Goal: Transaction & Acquisition: Purchase product/service

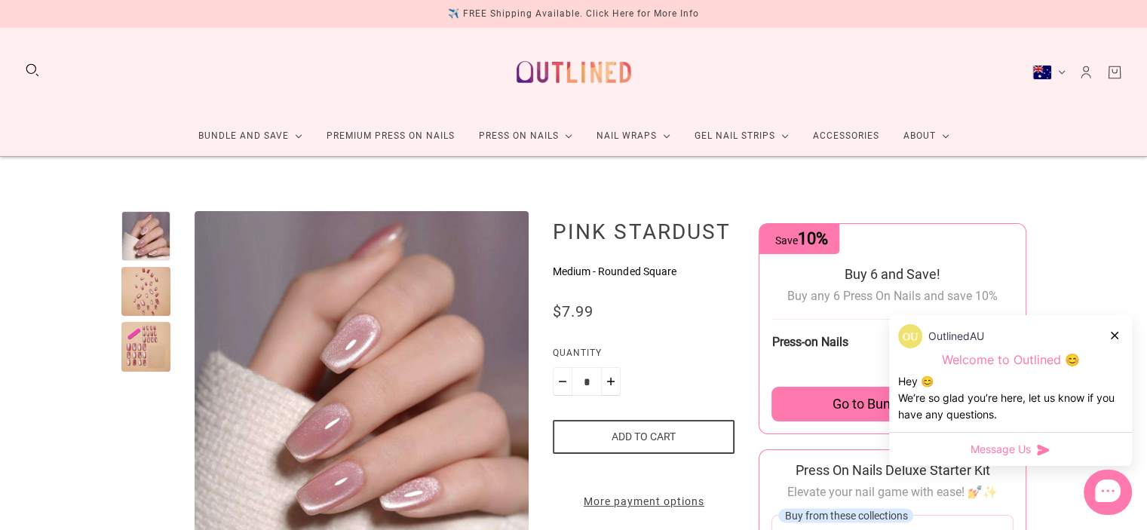
click at [152, 274] on div at bounding box center [146, 292] width 50 height 50
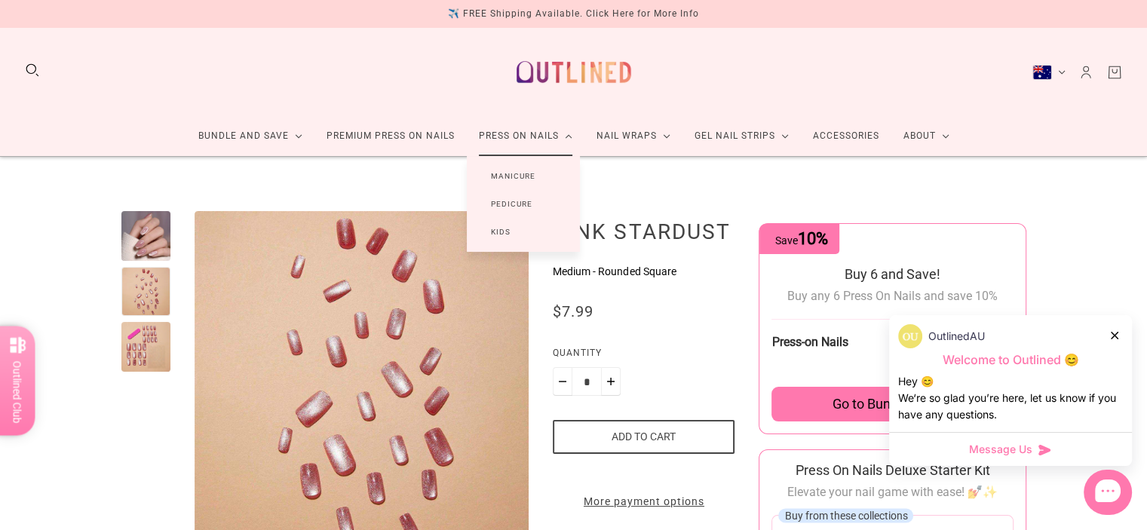
click at [523, 171] on link "Manicure" at bounding box center [513, 176] width 93 height 28
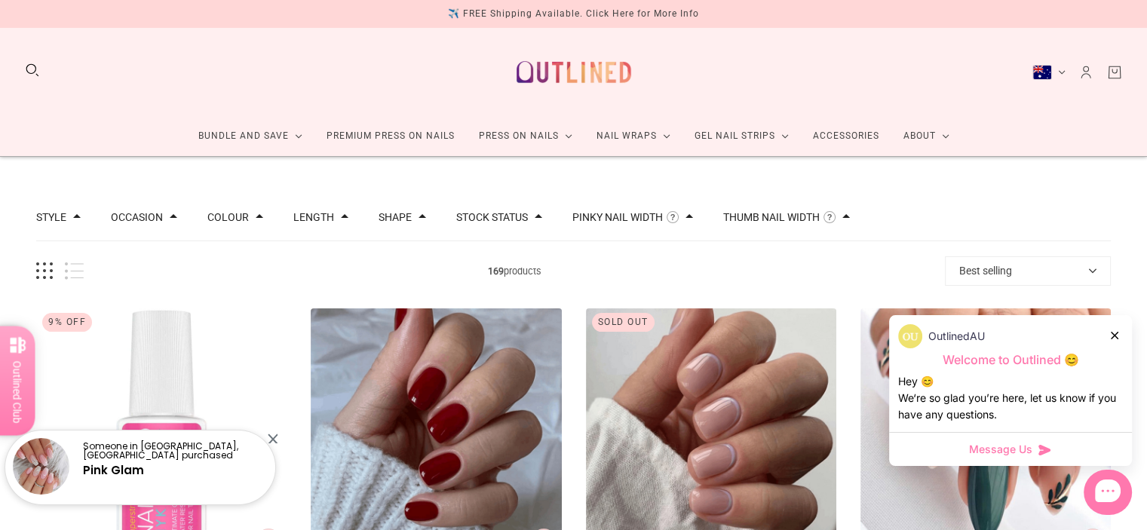
click at [1002, 284] on button "Best selling" at bounding box center [1028, 270] width 166 height 29
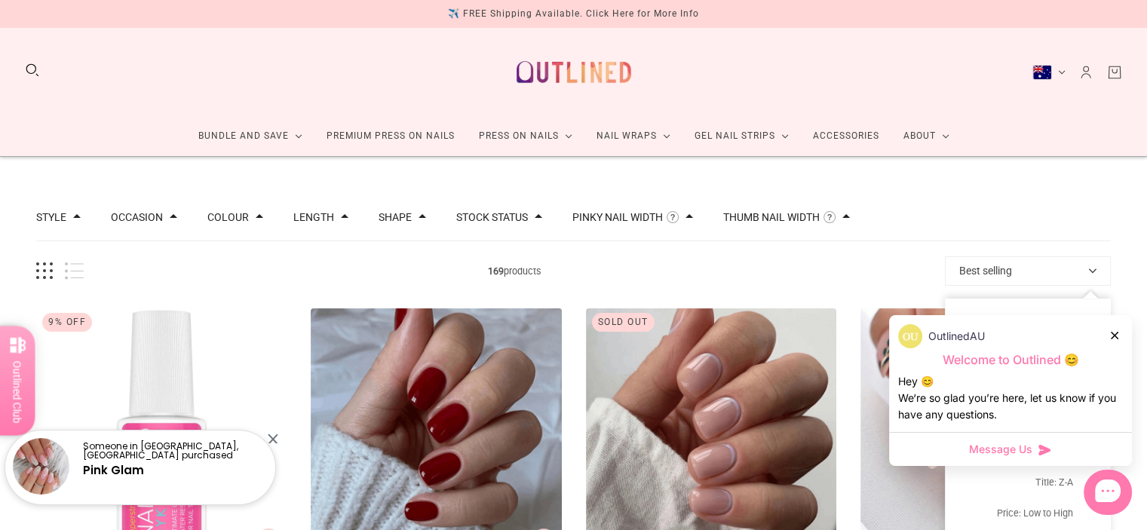
click at [996, 271] on button "Best selling" at bounding box center [1028, 270] width 166 height 29
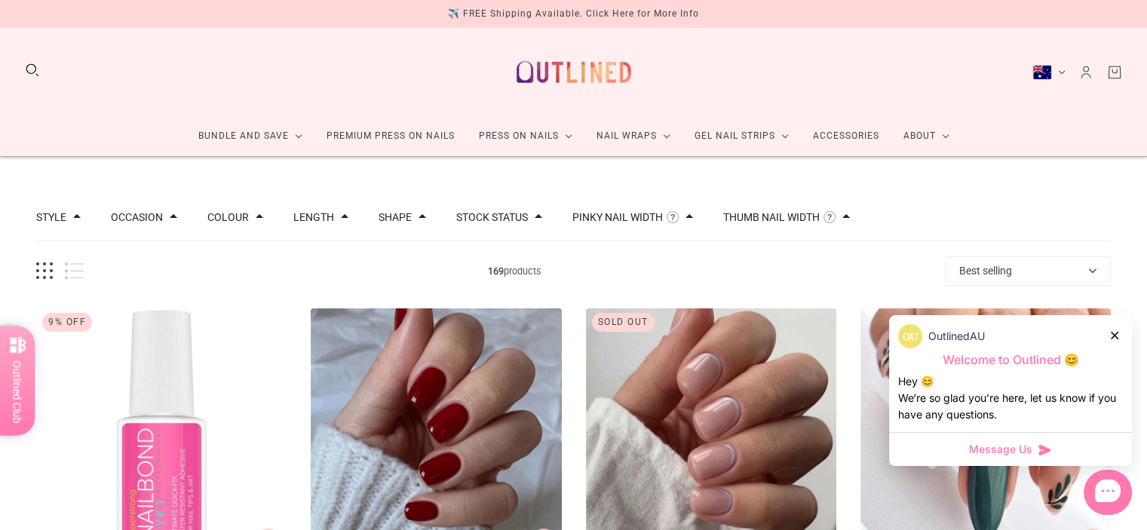
click at [1119, 331] on div "OutlinedAU" at bounding box center [1010, 336] width 225 height 24
click at [1114, 336] on icon at bounding box center [1115, 336] width 8 height 8
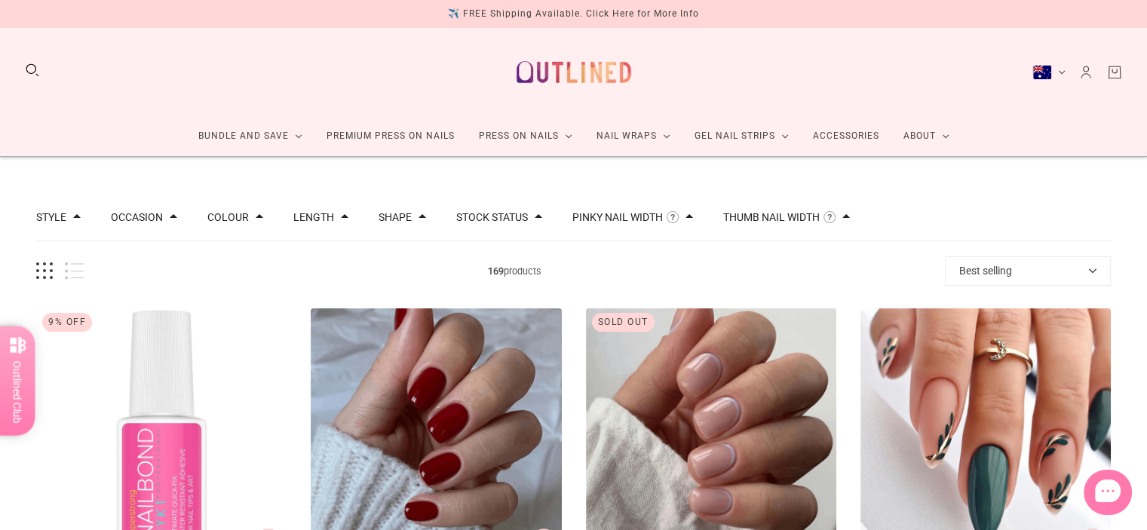
click at [1052, 263] on button "Best selling" at bounding box center [1028, 270] width 166 height 29
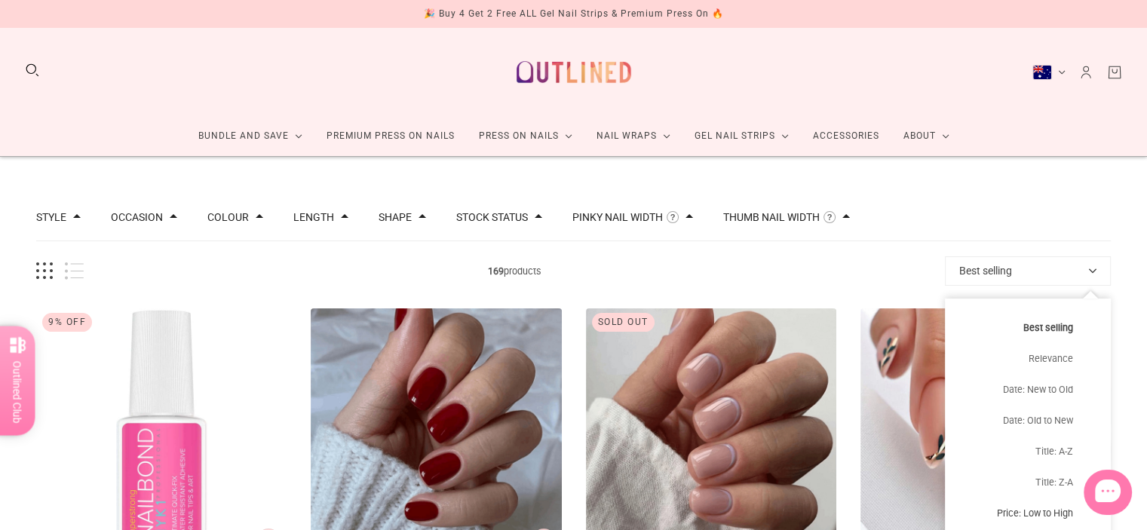
click at [1064, 512] on button "Price: Low to High" at bounding box center [1028, 513] width 166 height 31
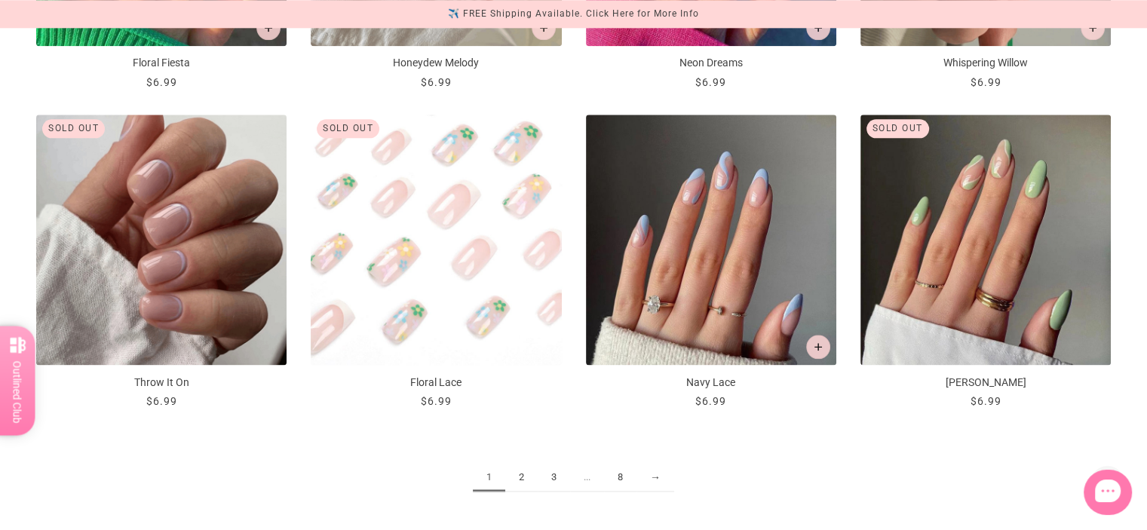
scroll to position [1810, 0]
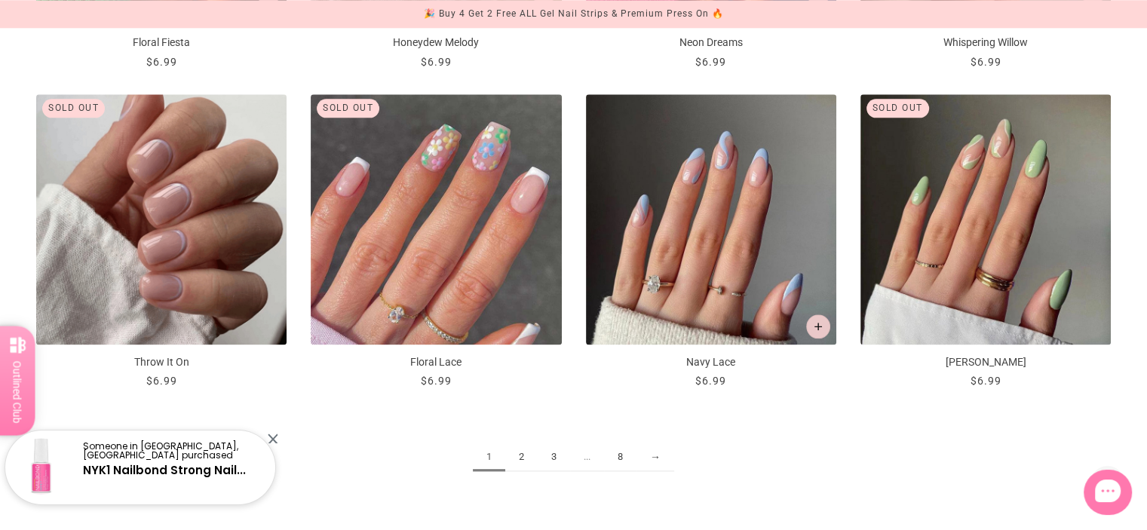
click at [523, 457] on link "2" at bounding box center [521, 458] width 32 height 28
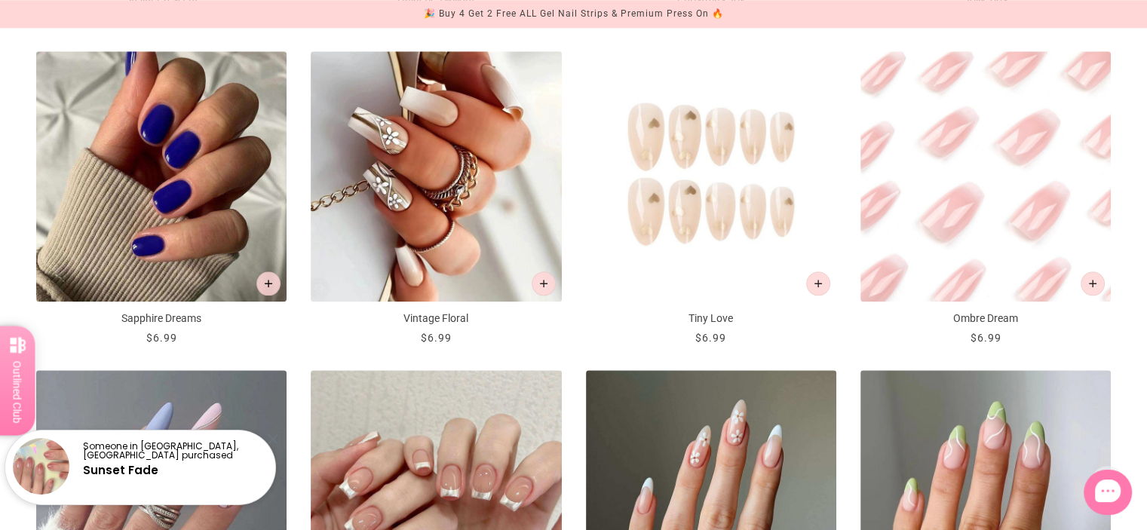
scroll to position [1509, 0]
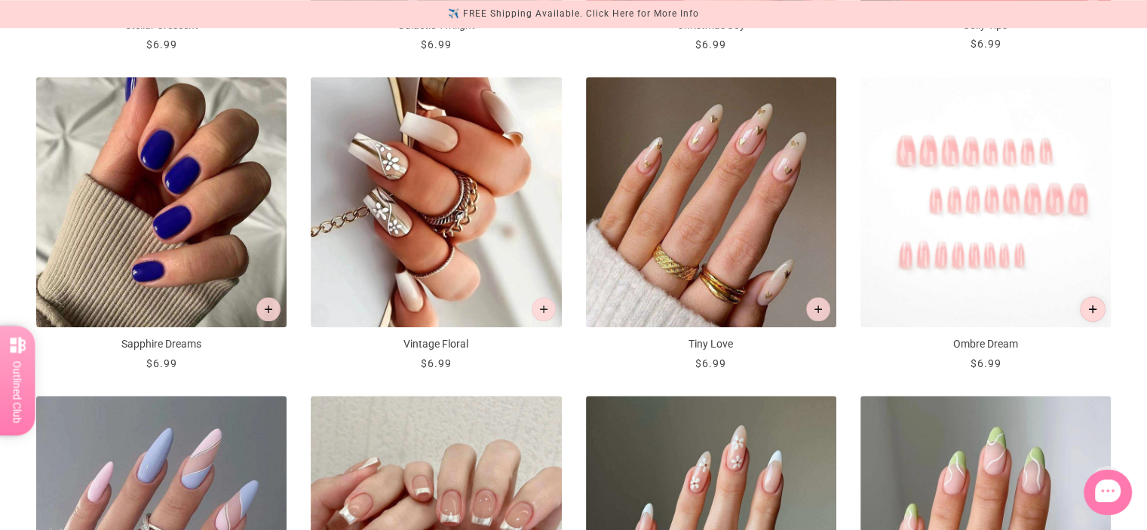
click at [1098, 311] on button "Add to cart" at bounding box center [1093, 309] width 26 height 26
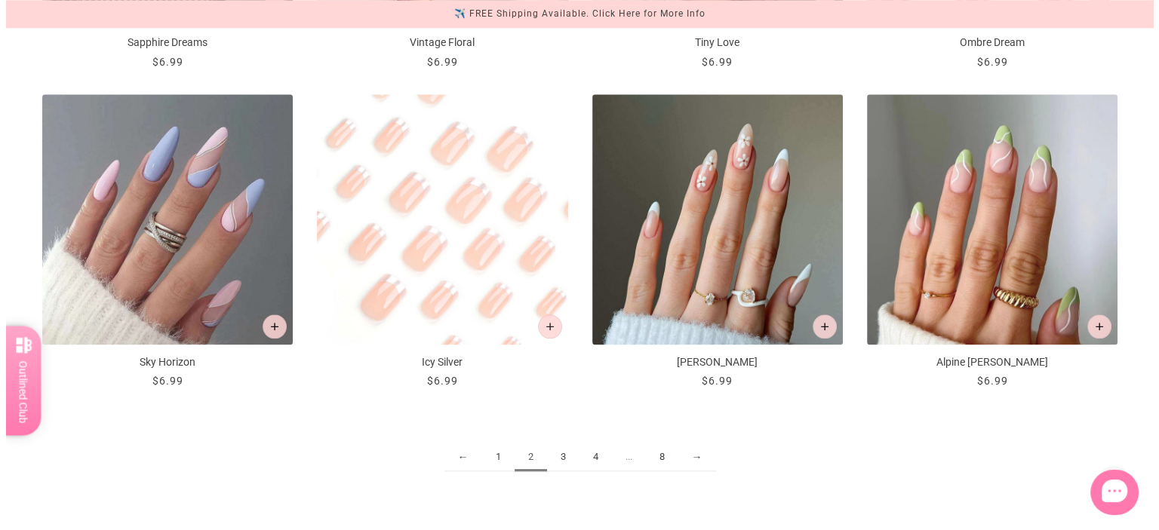
scroll to position [0, 0]
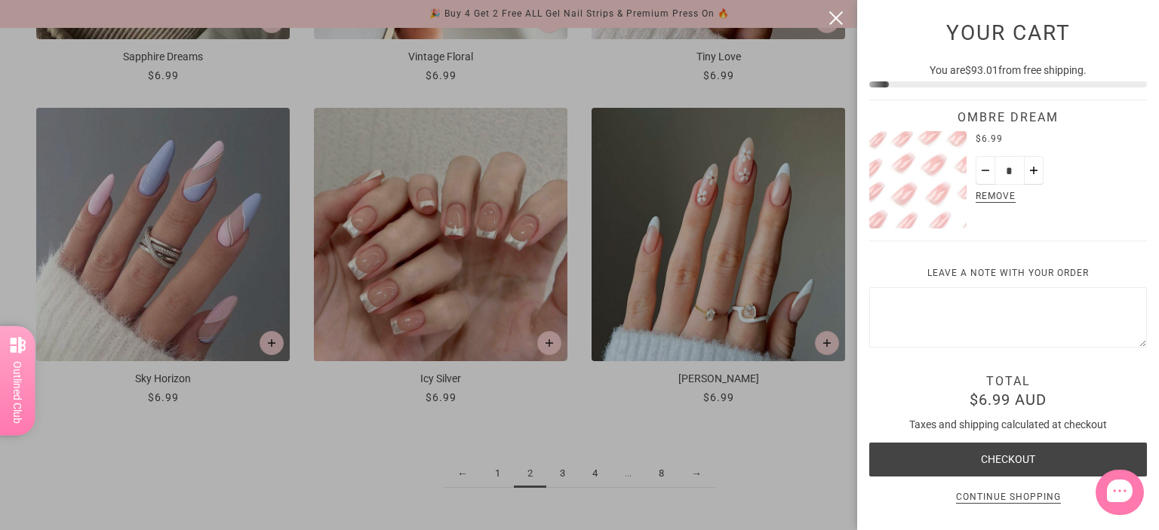
click at [1001, 493] on p "Continue shopping" at bounding box center [1008, 498] width 105 height 11
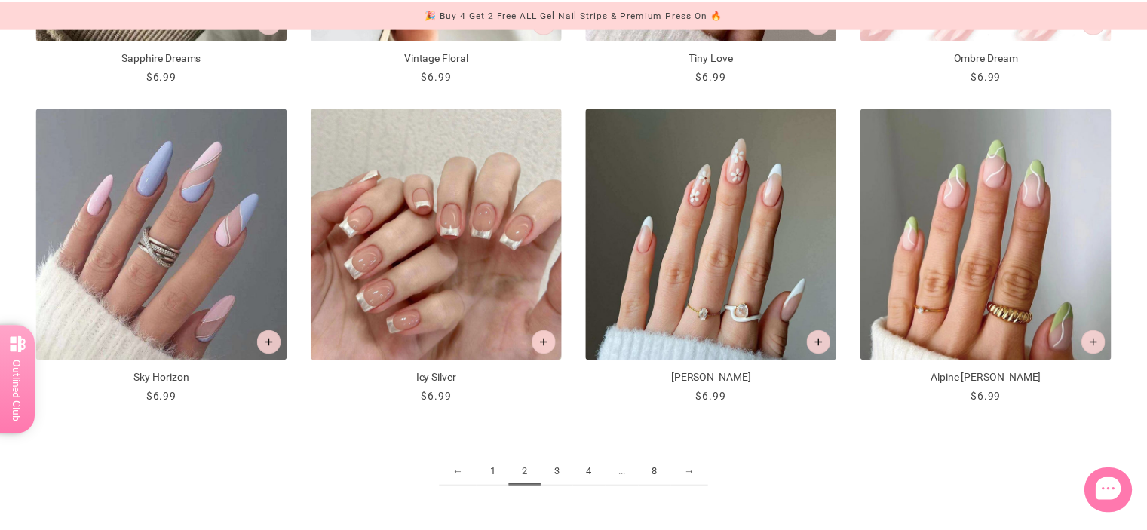
scroll to position [1810, 0]
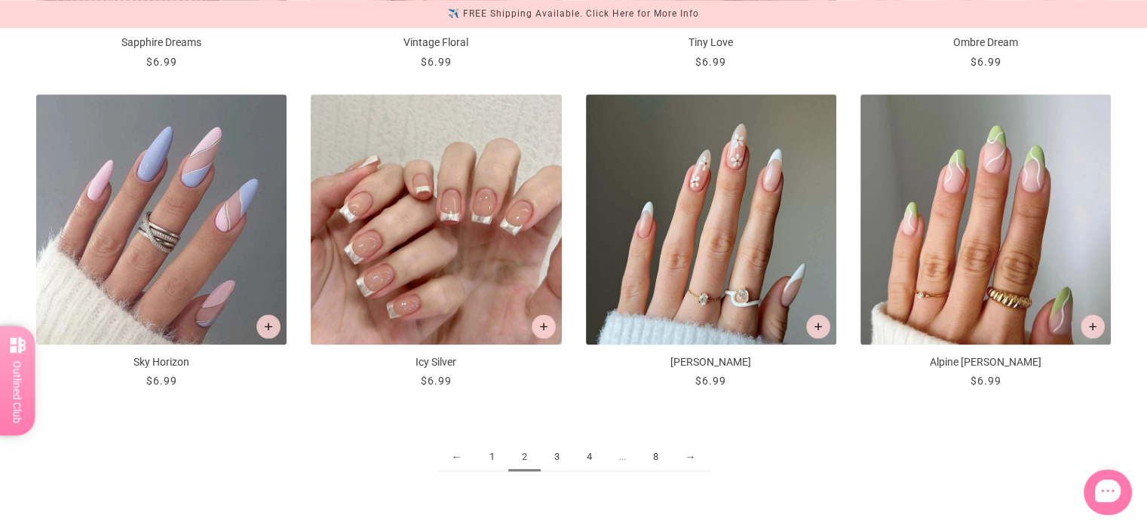
click at [558, 462] on link "3" at bounding box center [557, 458] width 32 height 28
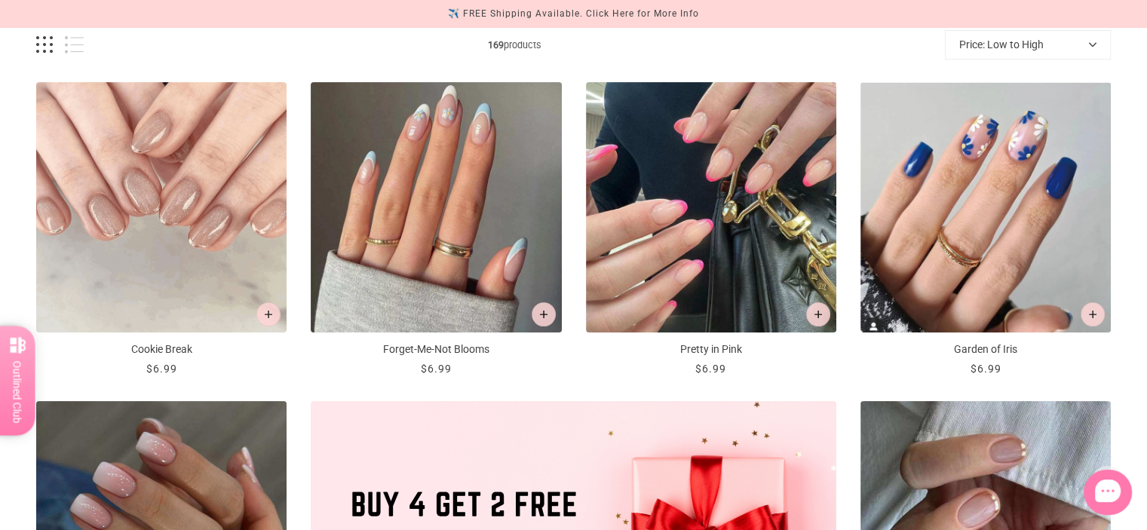
scroll to position [151, 0]
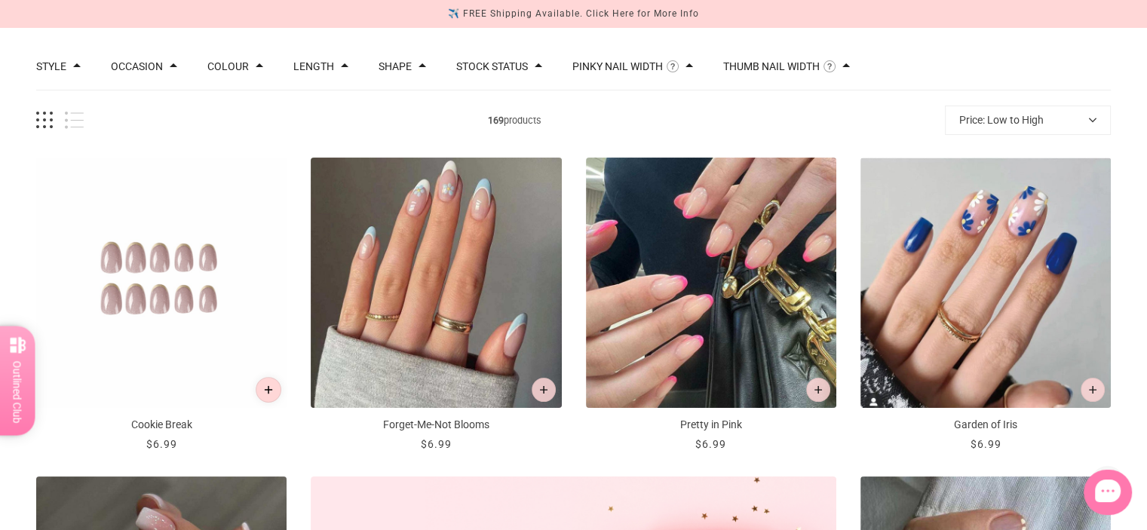
click at [275, 387] on button "Add to cart" at bounding box center [269, 390] width 26 height 26
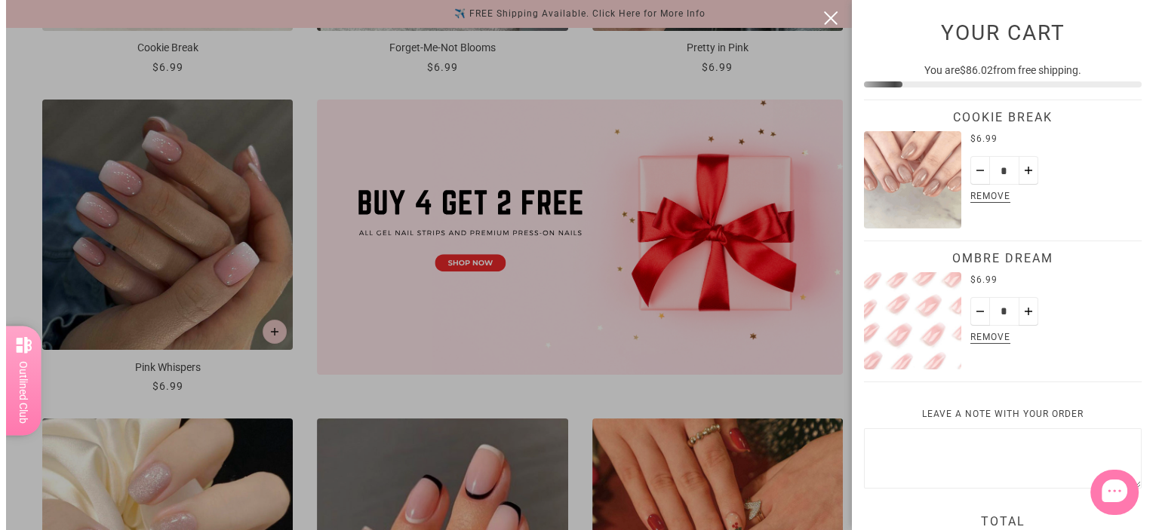
scroll to position [0, 0]
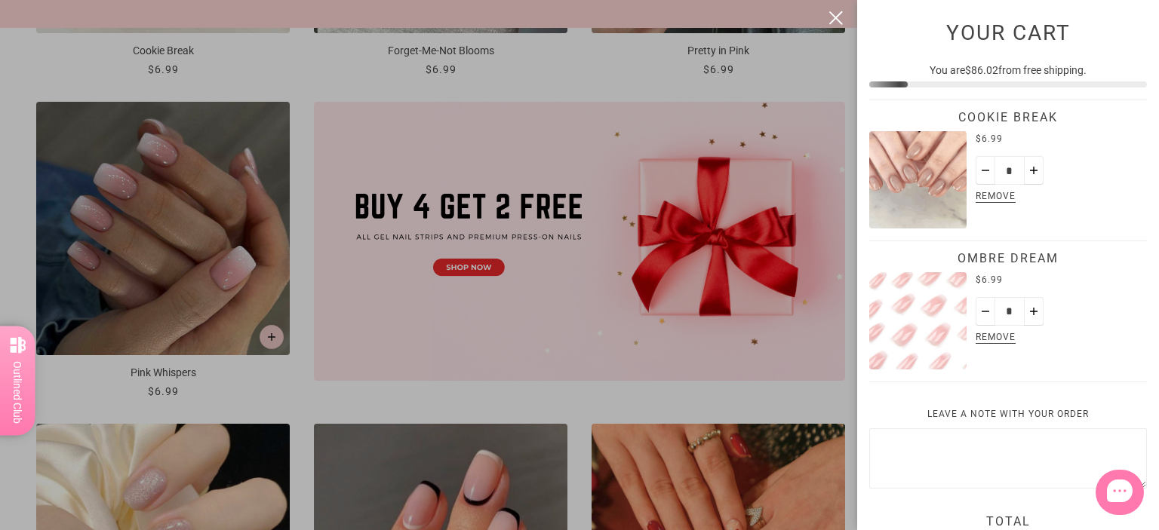
click at [836, 17] on button "close" at bounding box center [836, 18] width 18 height 18
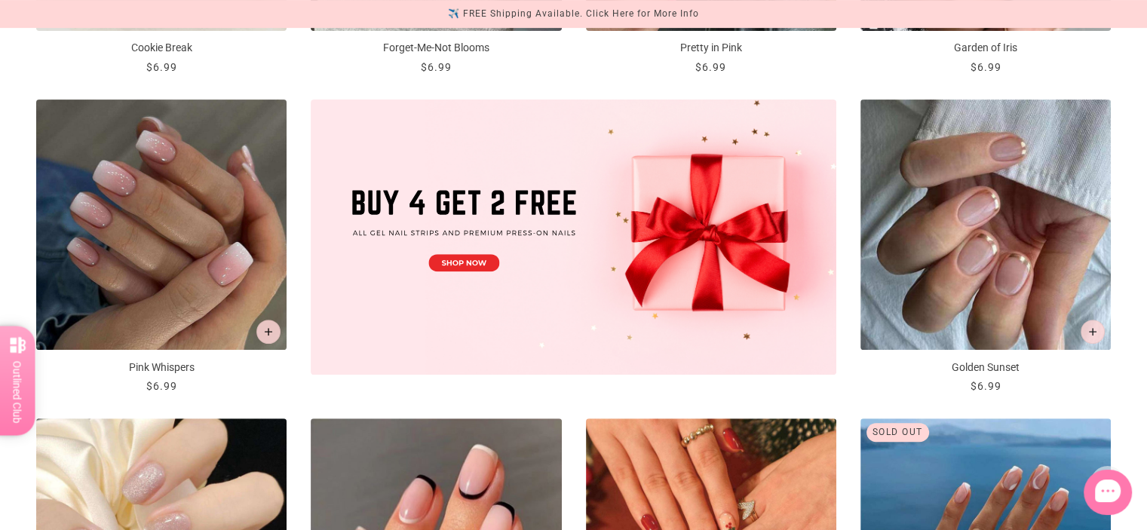
scroll to position [830, 0]
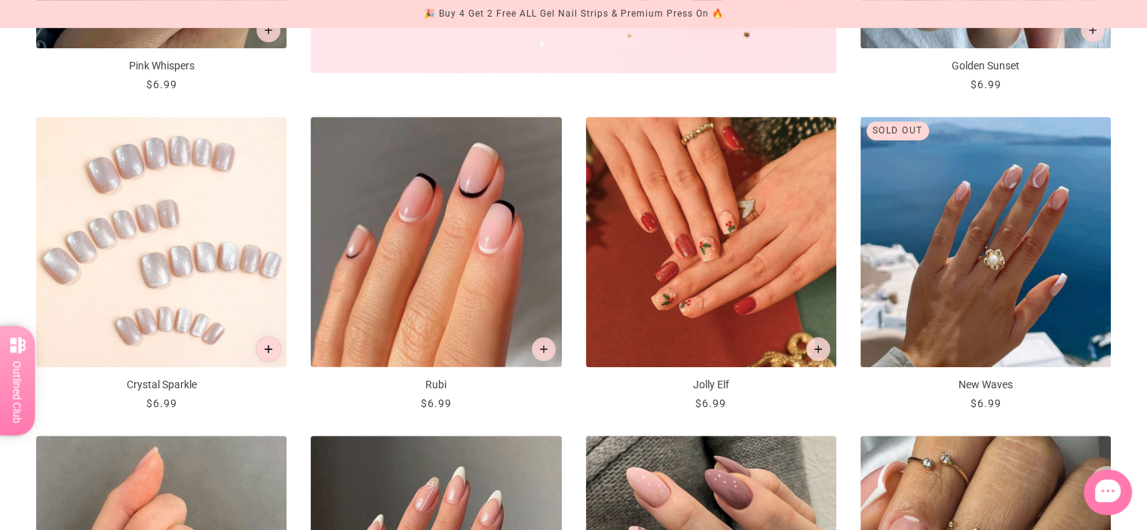
click at [275, 348] on button "Add to cart" at bounding box center [269, 349] width 26 height 26
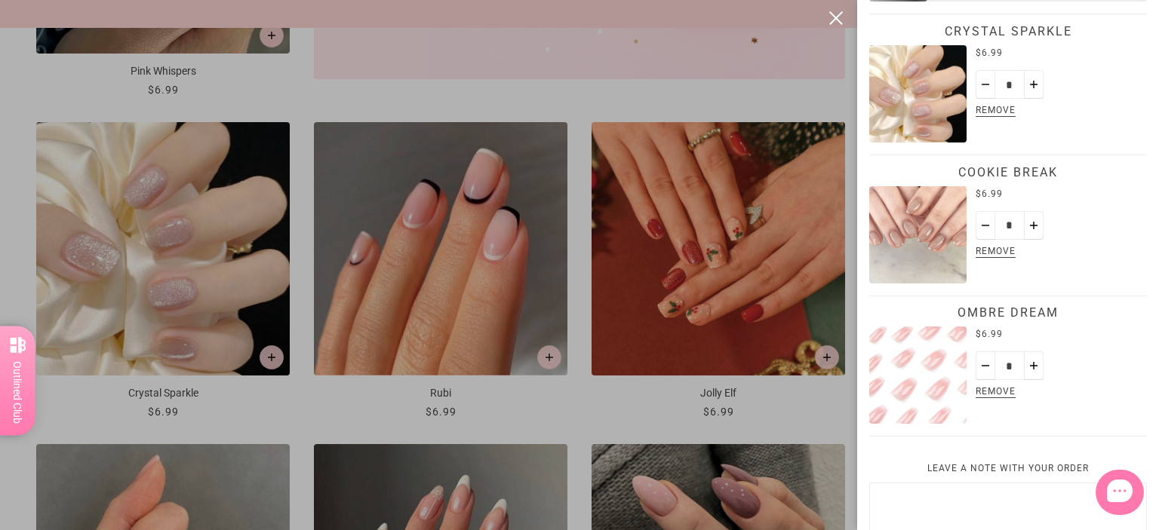
scroll to position [226, 0]
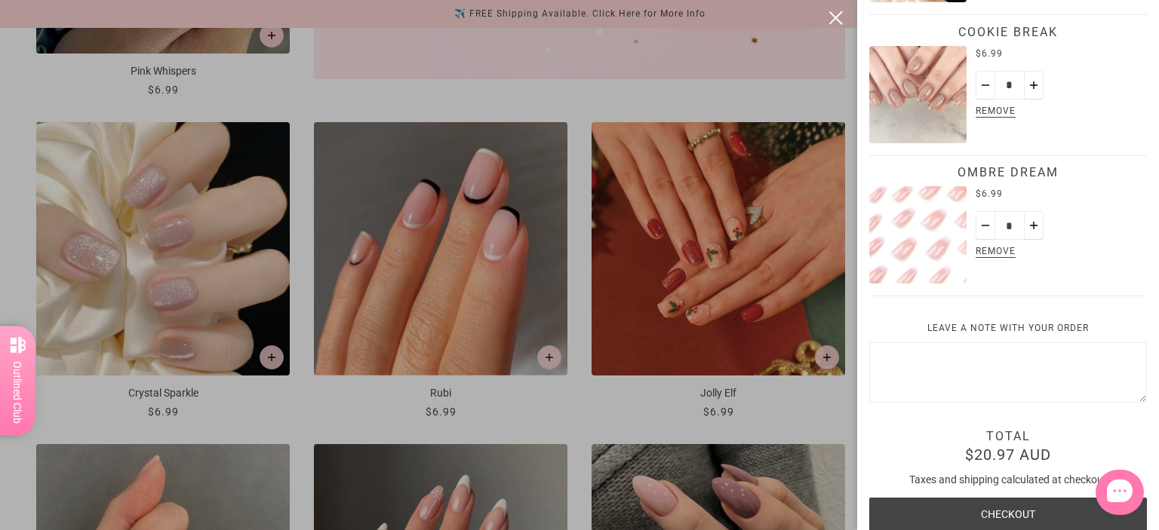
click at [841, 17] on button "close" at bounding box center [836, 18] width 18 height 18
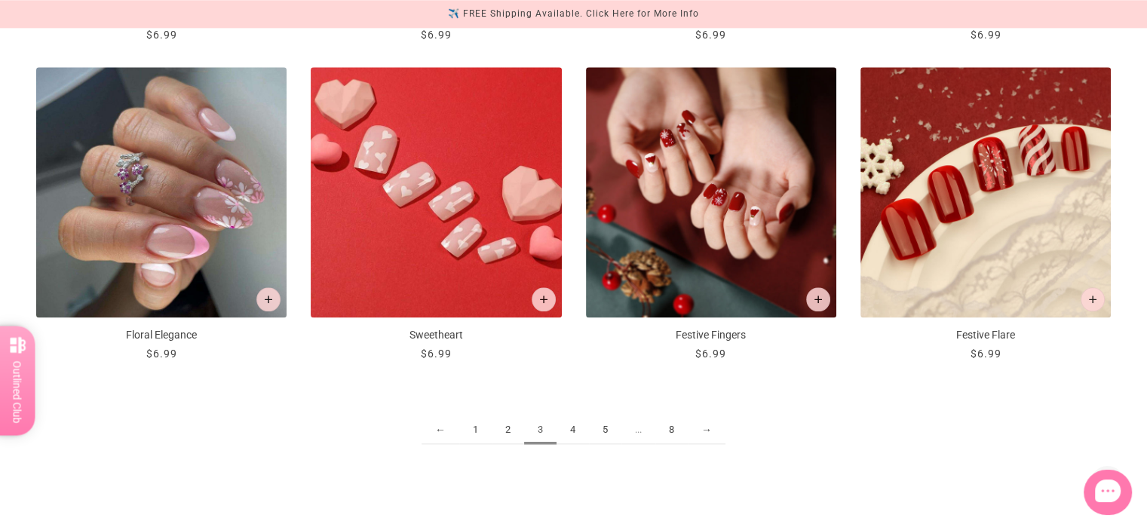
scroll to position [2037, 0]
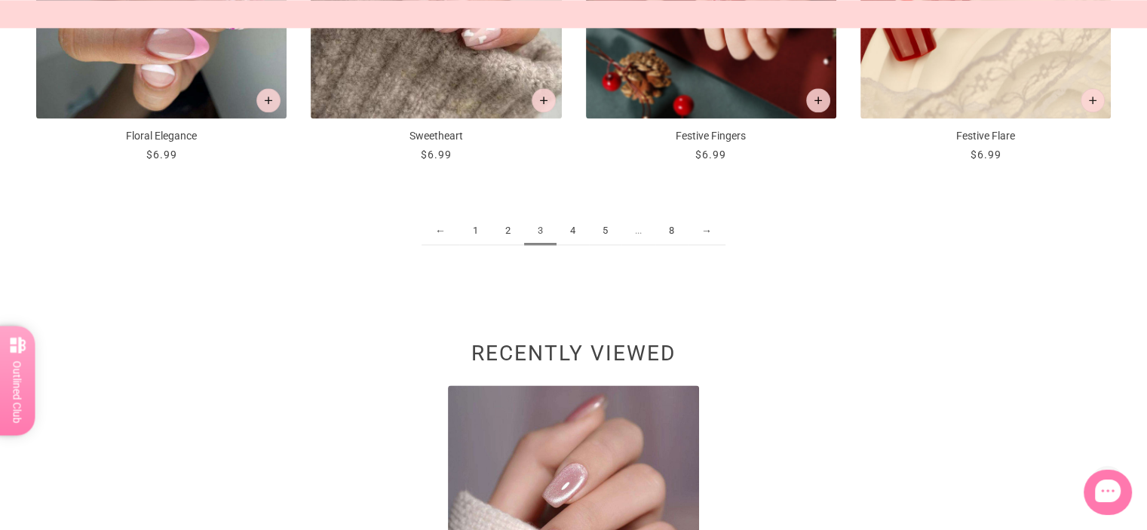
click at [576, 226] on link "4" at bounding box center [573, 231] width 32 height 28
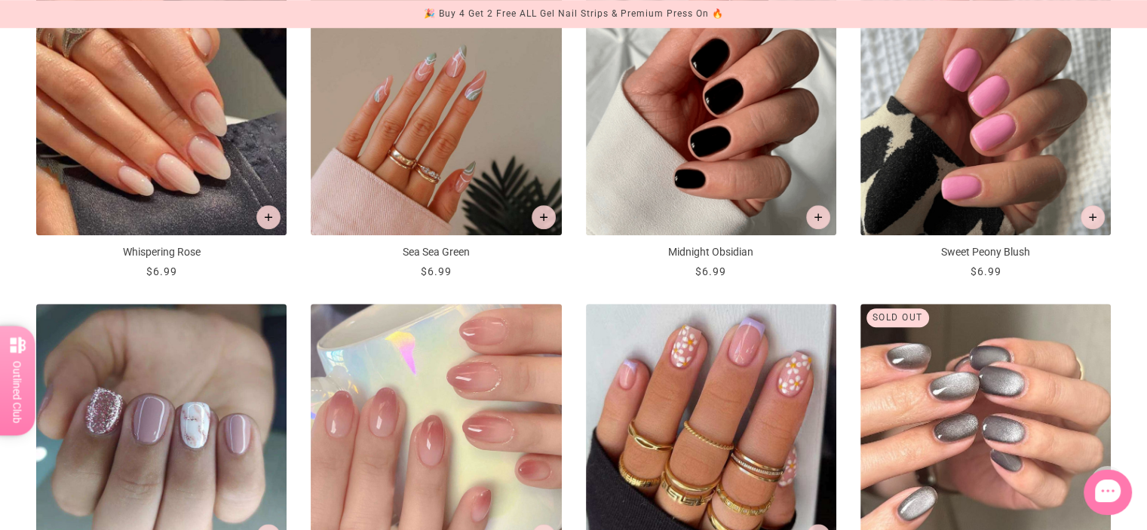
scroll to position [1433, 0]
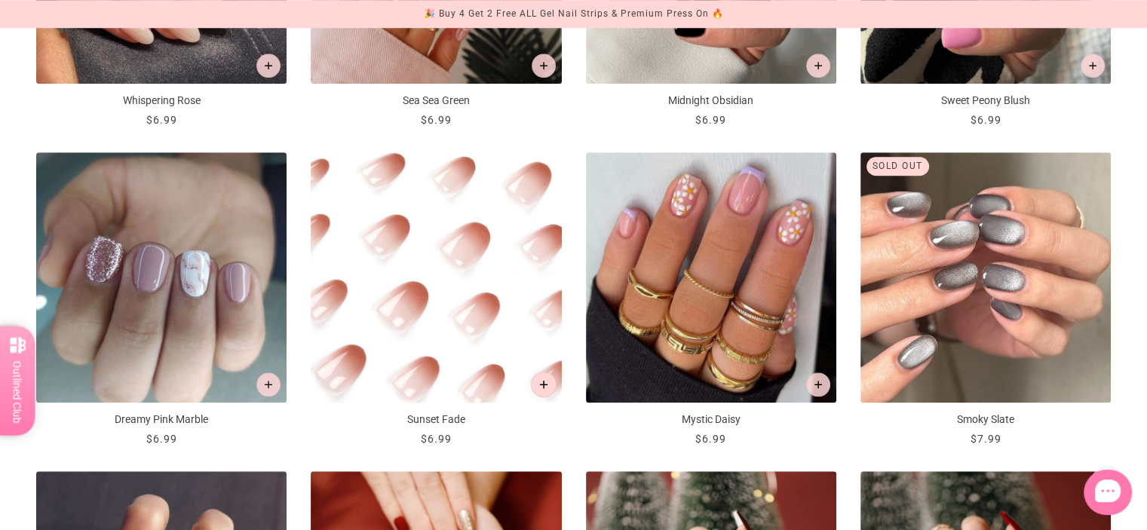
click at [542, 381] on icon "Add to cart" at bounding box center [543, 384] width 8 height 8
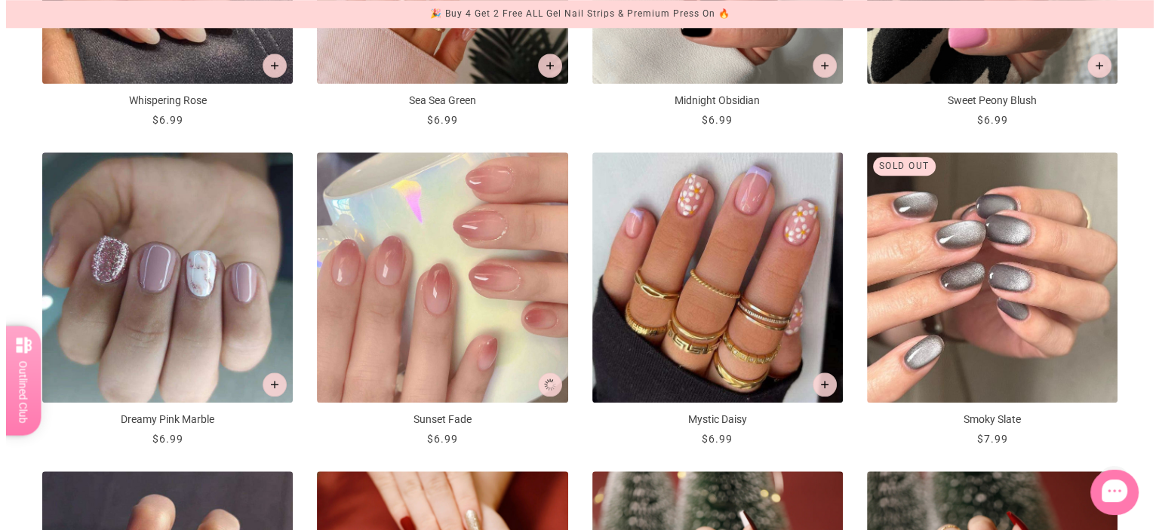
scroll to position [0, 0]
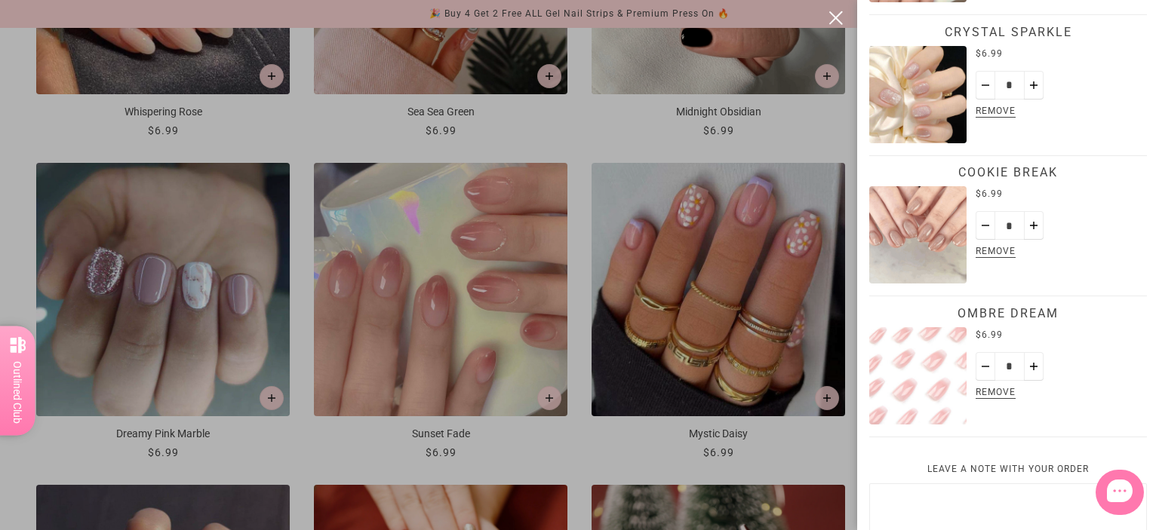
click at [834, 9] on button "close" at bounding box center [836, 18] width 18 height 18
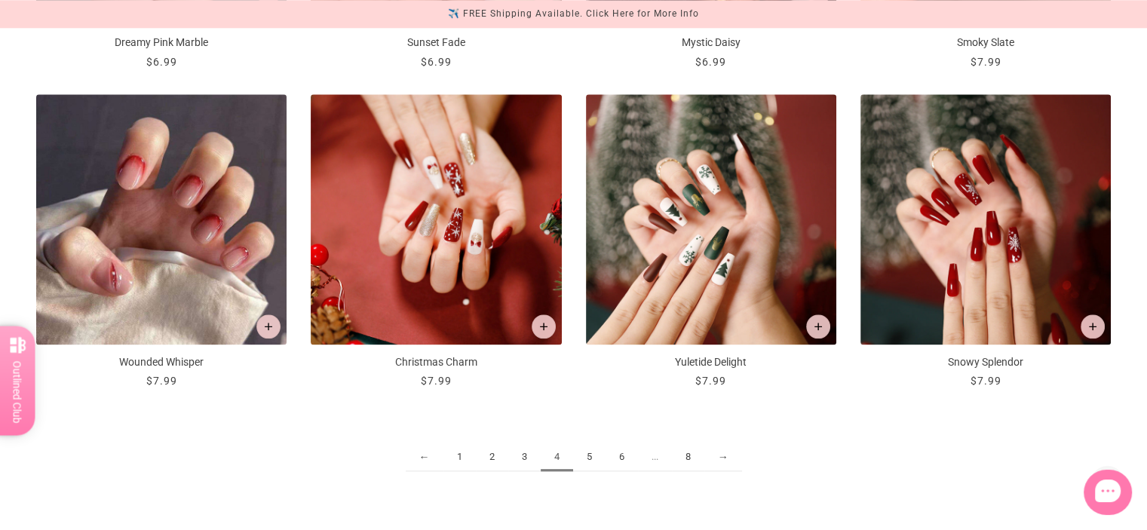
scroll to position [1886, 0]
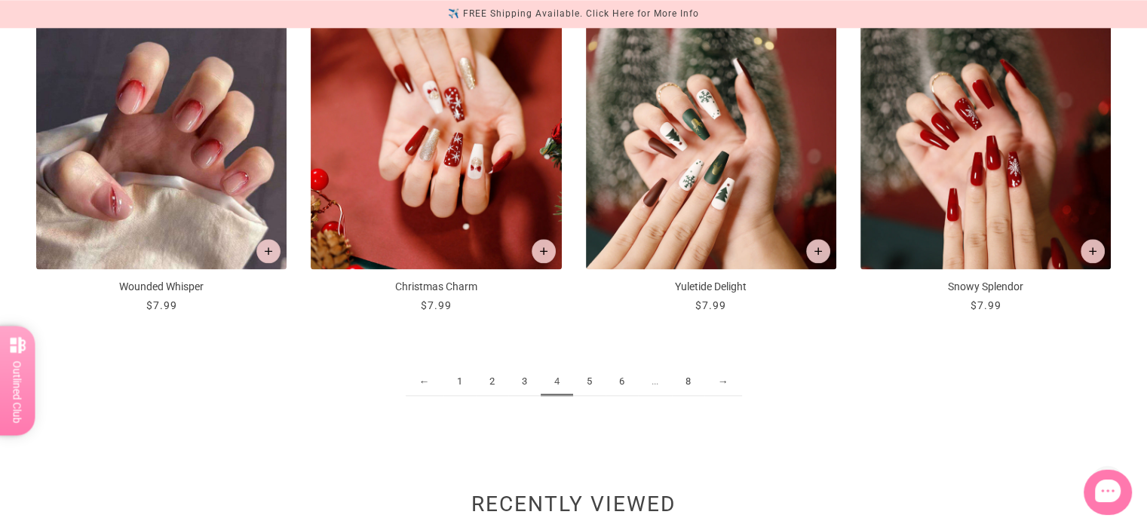
click at [593, 379] on link "5" at bounding box center [589, 382] width 32 height 28
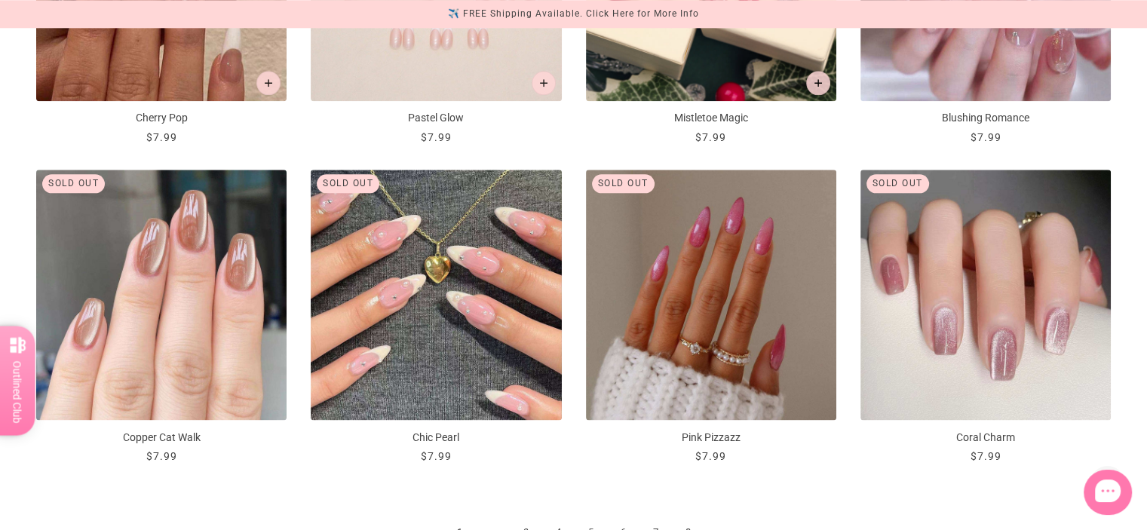
scroll to position [1961, 0]
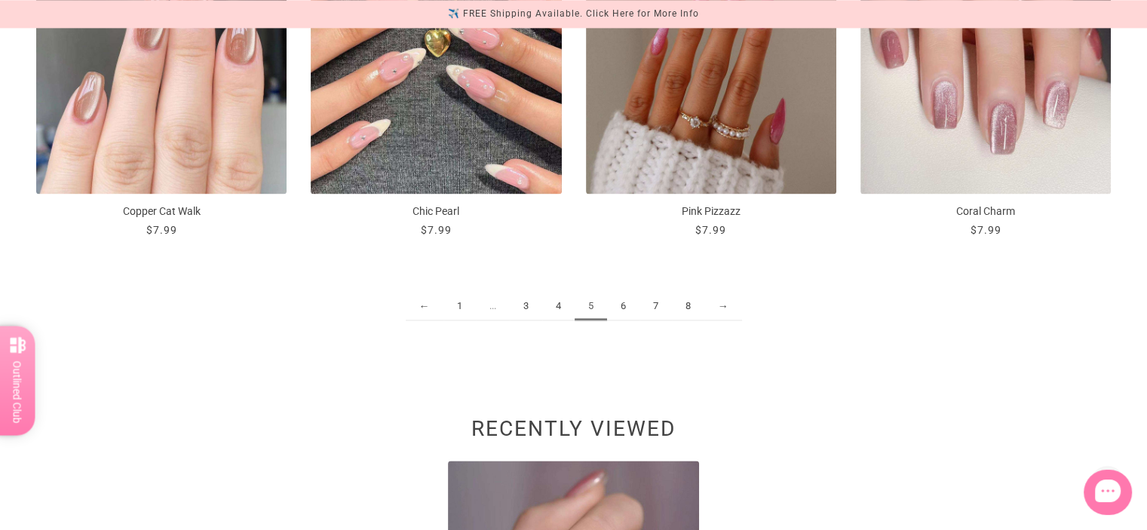
click at [622, 298] on link "6" at bounding box center [623, 307] width 32 height 28
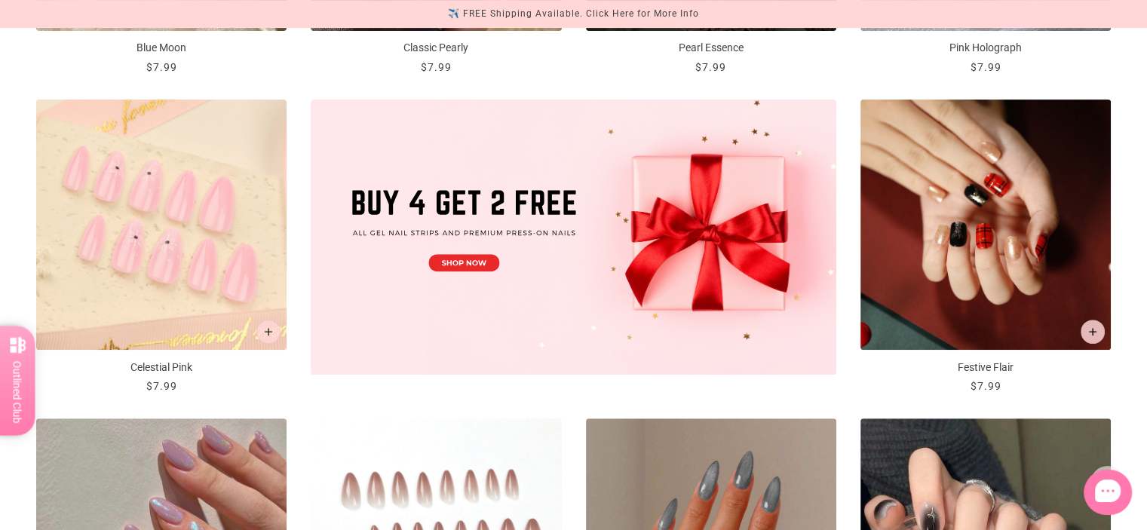
scroll to position [830, 0]
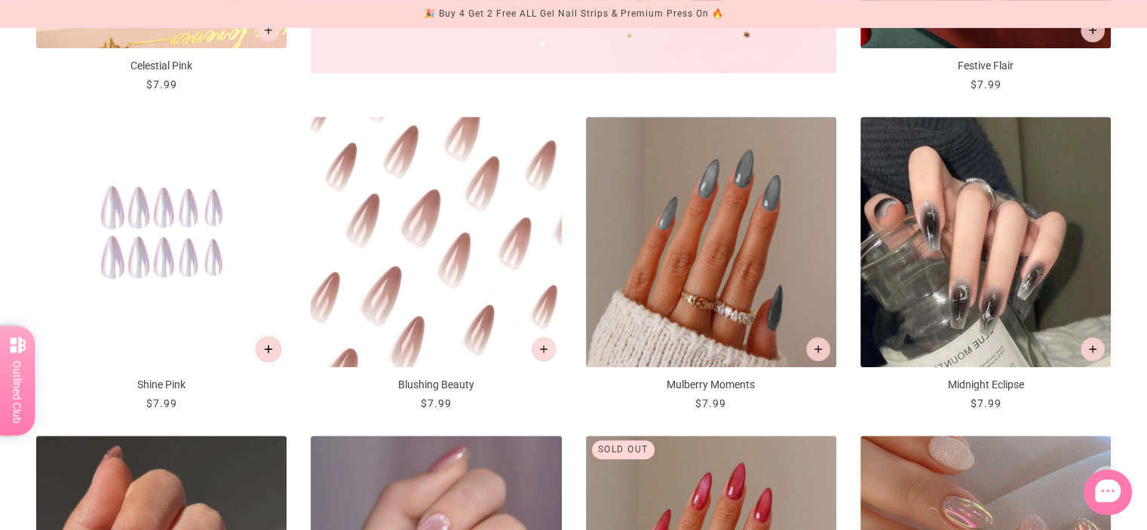
click at [269, 348] on icon "Add to cart" at bounding box center [269, 349] width 8 height 8
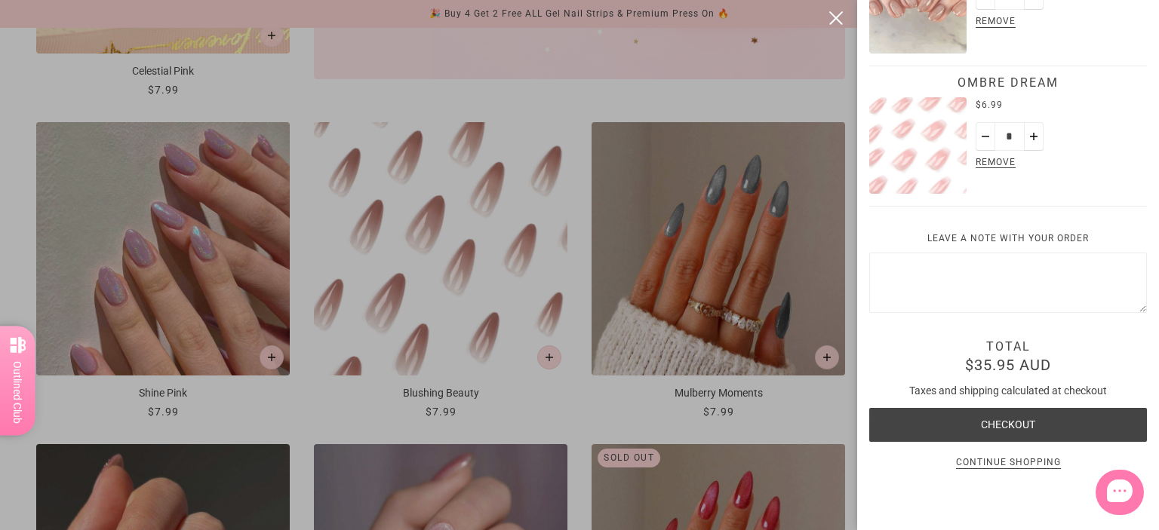
scroll to position [603, 0]
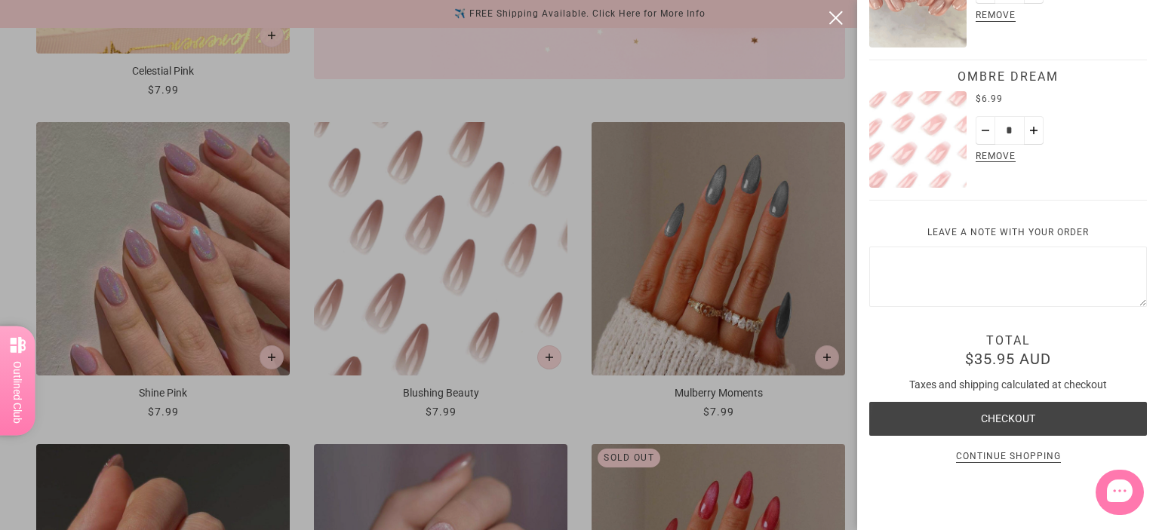
click at [837, 10] on button "close" at bounding box center [836, 18] width 18 height 18
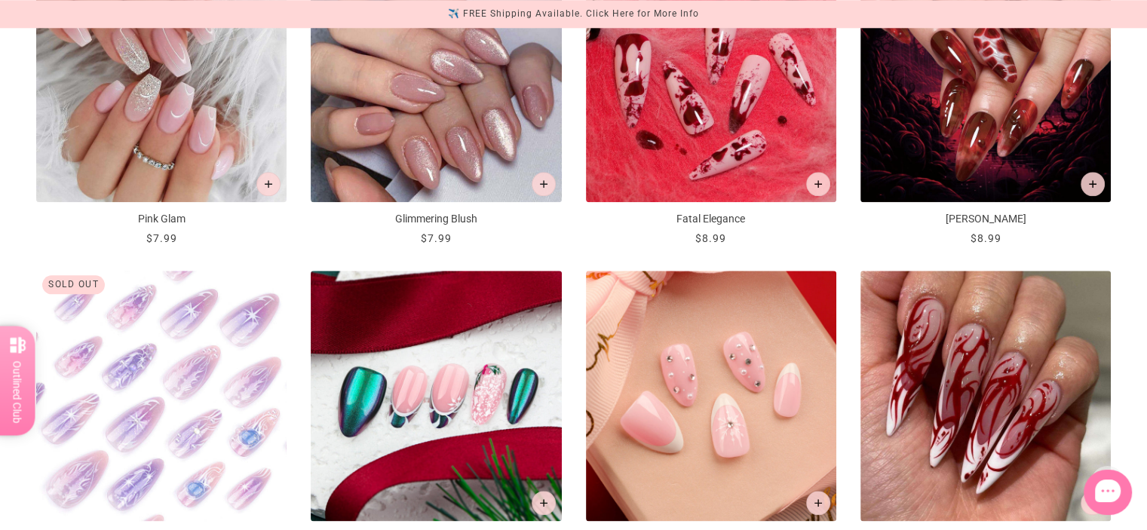
scroll to position [1810, 0]
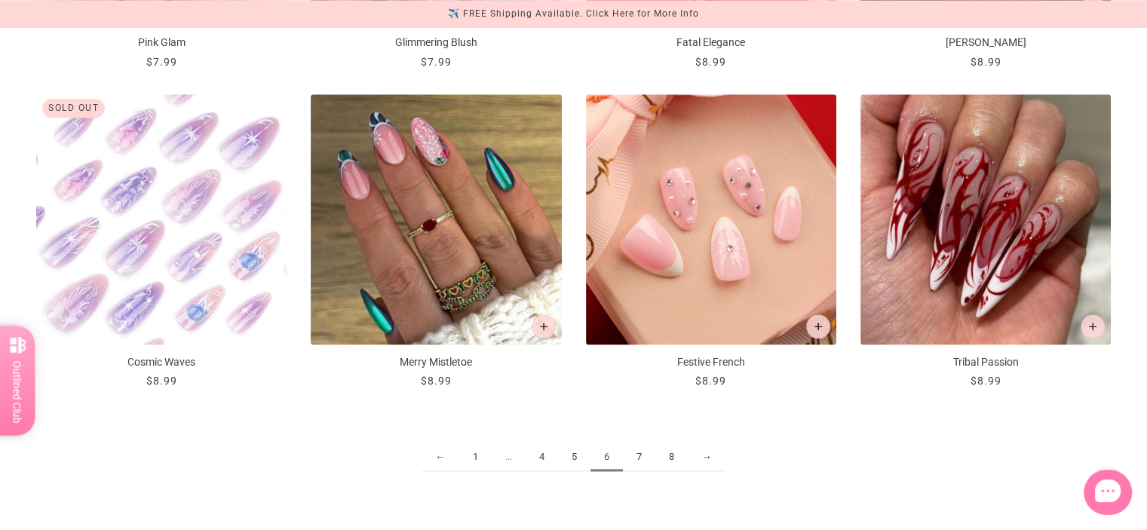
click at [640, 458] on link "7" at bounding box center [639, 458] width 32 height 28
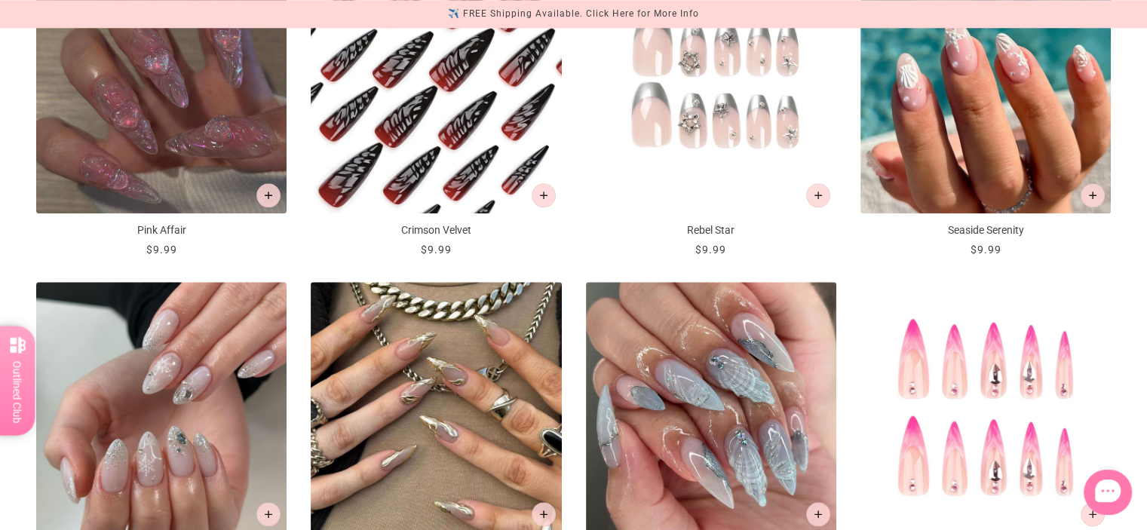
scroll to position [1810, 0]
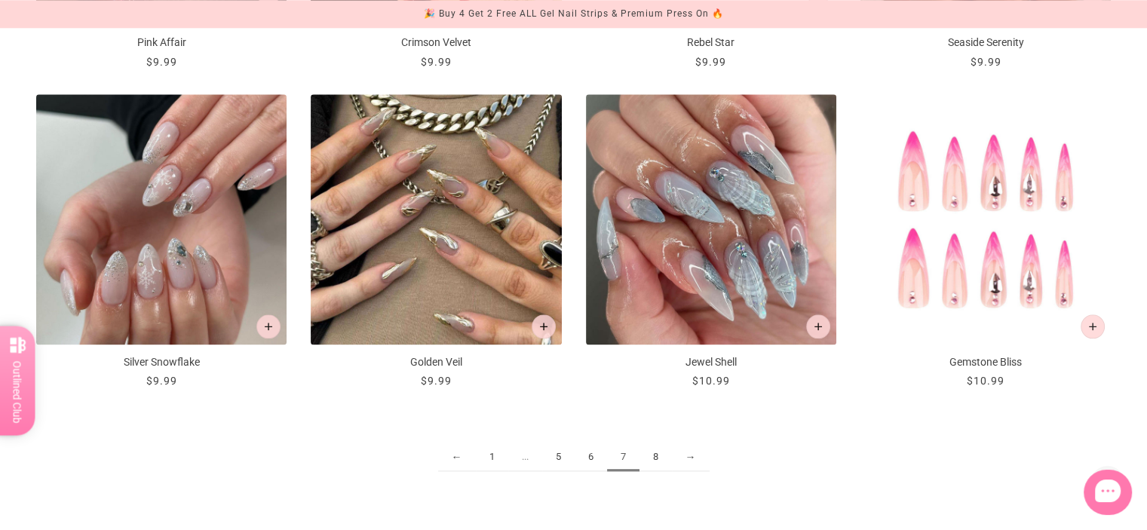
click at [655, 462] on link "8" at bounding box center [656, 458] width 32 height 28
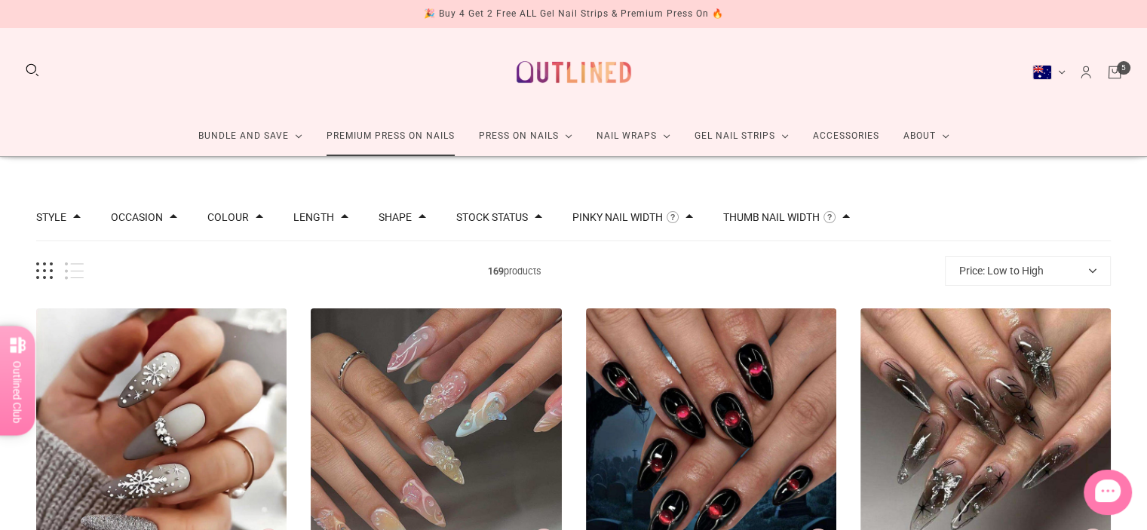
click at [422, 141] on link "Premium Press On Nails" at bounding box center [391, 136] width 152 height 40
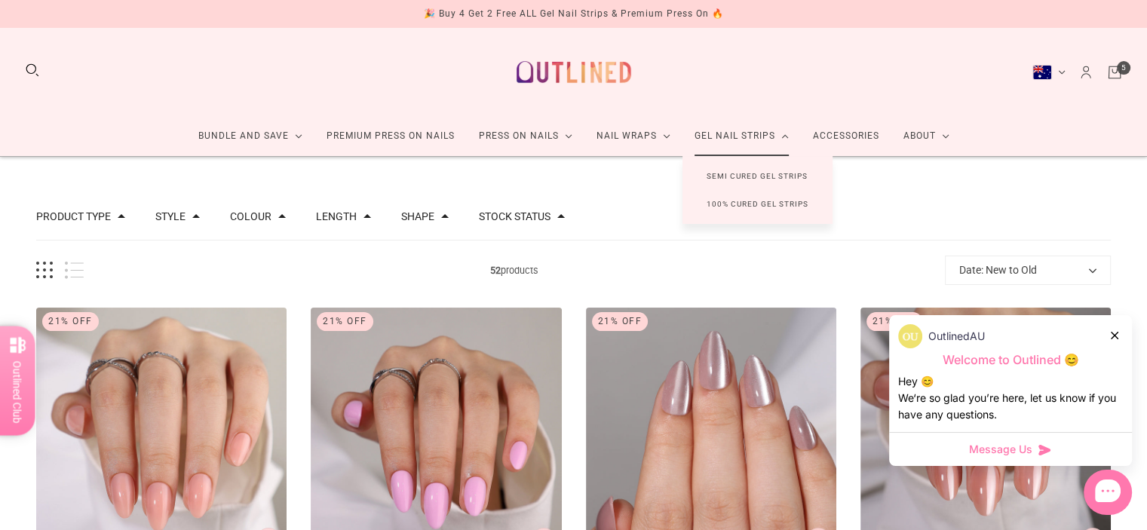
click at [745, 171] on link "Semi Cured Gel Strips" at bounding box center [757, 176] width 149 height 28
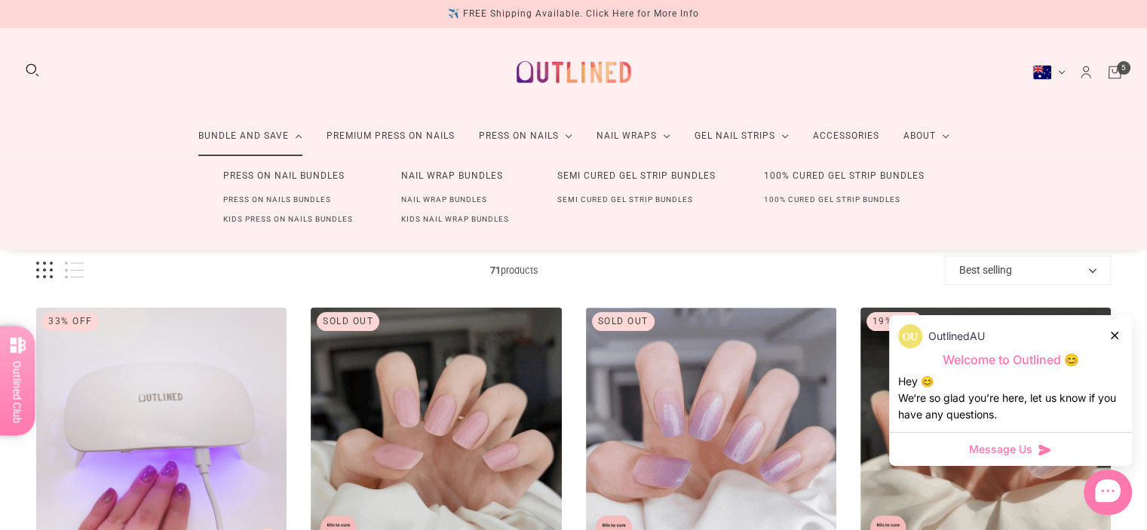
click at [231, 147] on link "Bundle and Save" at bounding box center [250, 136] width 128 height 40
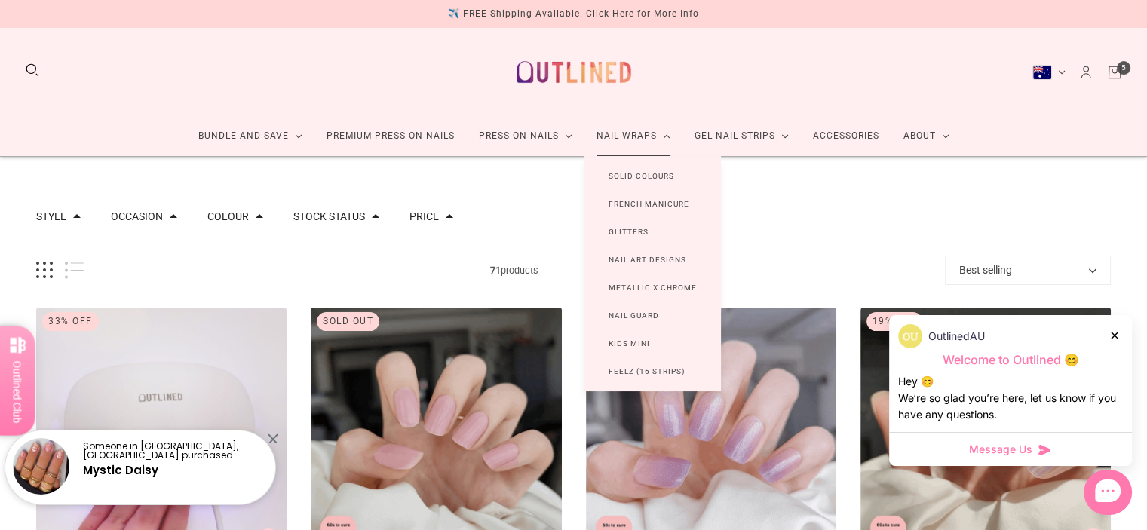
click at [637, 199] on link "French Manicure" at bounding box center [649, 204] width 129 height 28
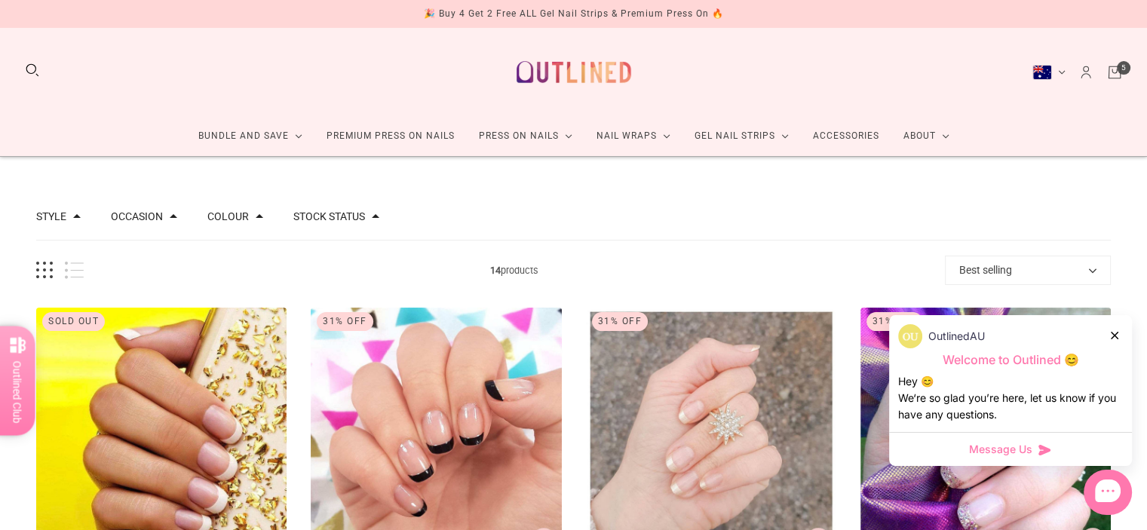
click at [1117, 72] on icon "Cart" at bounding box center [1115, 72] width 17 height 17
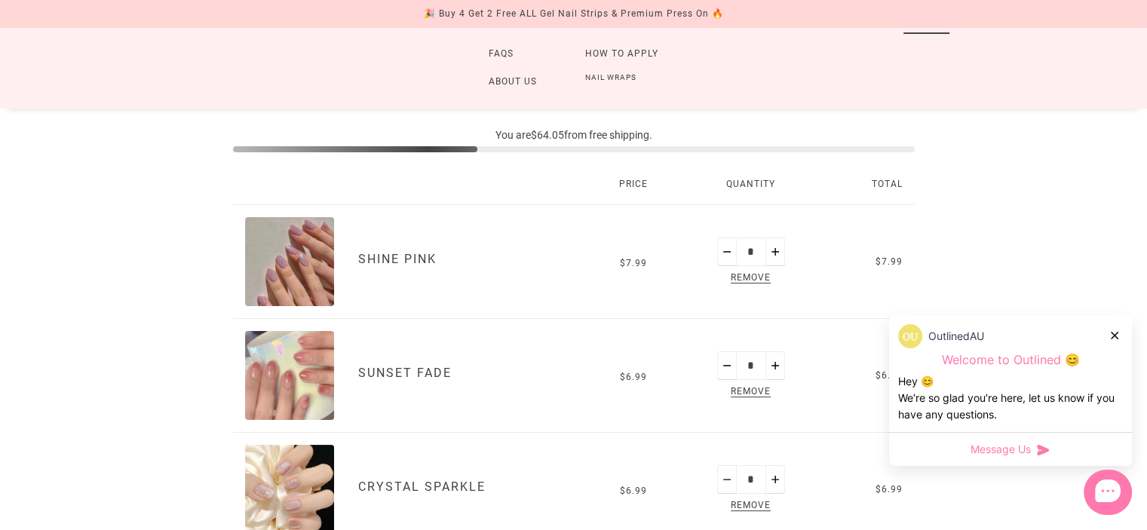
scroll to position [226, 0]
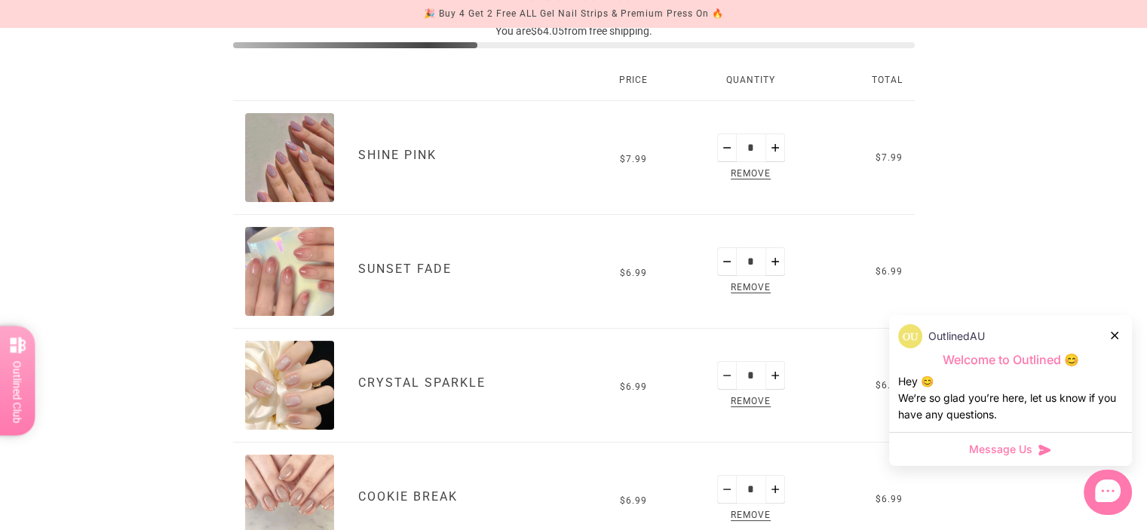
click at [284, 156] on img "Shine Pink" at bounding box center [289, 157] width 89 height 89
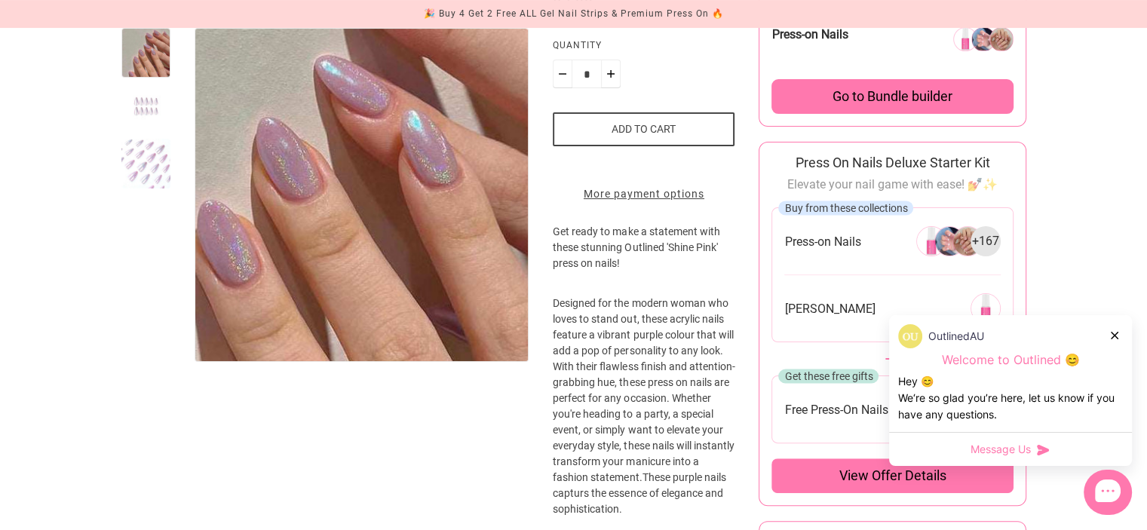
scroll to position [226, 0]
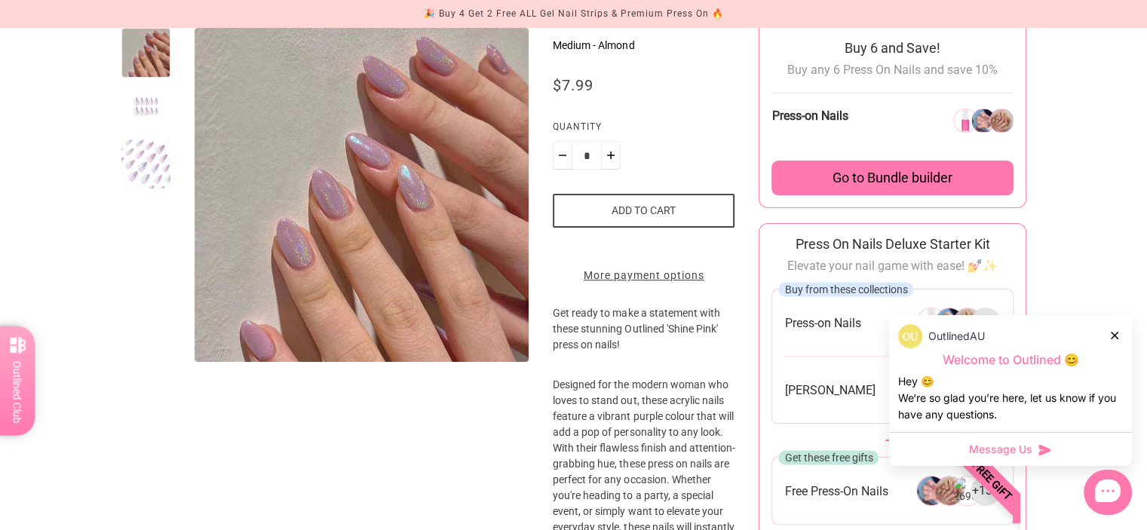
click at [144, 155] on div at bounding box center [146, 164] width 50 height 50
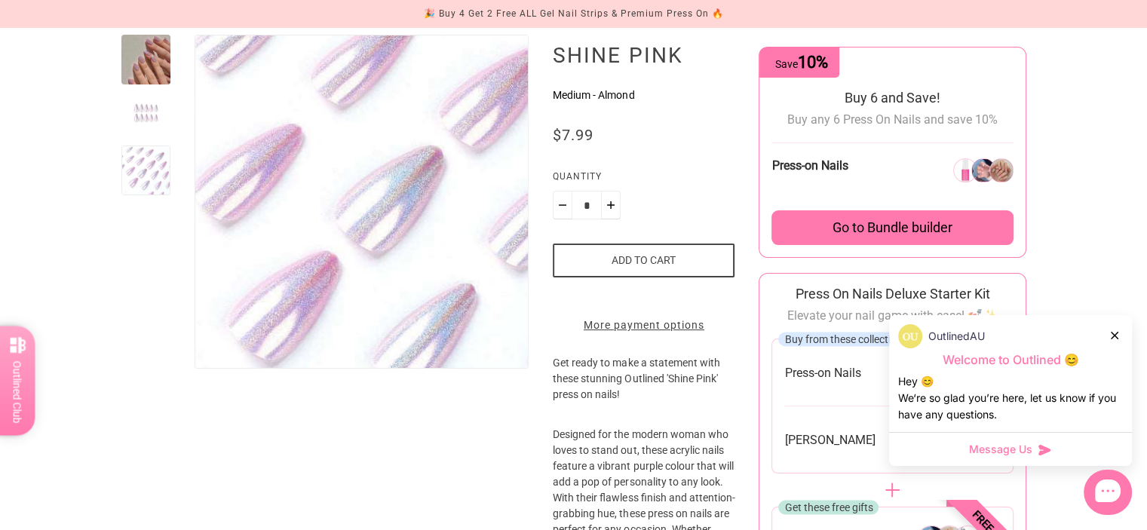
scroll to position [151, 0]
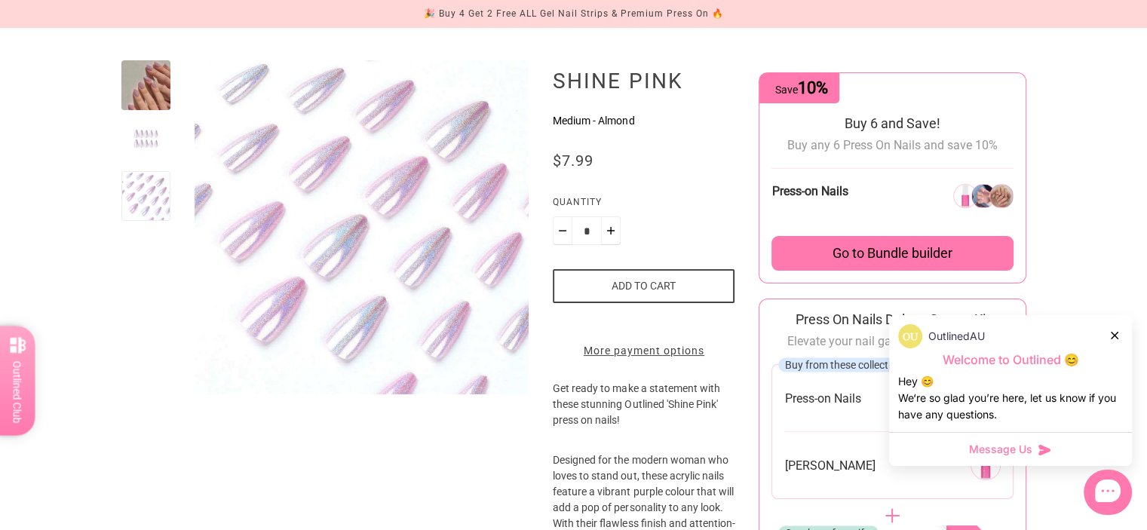
click at [148, 146] on div at bounding box center [146, 141] width 50 height 50
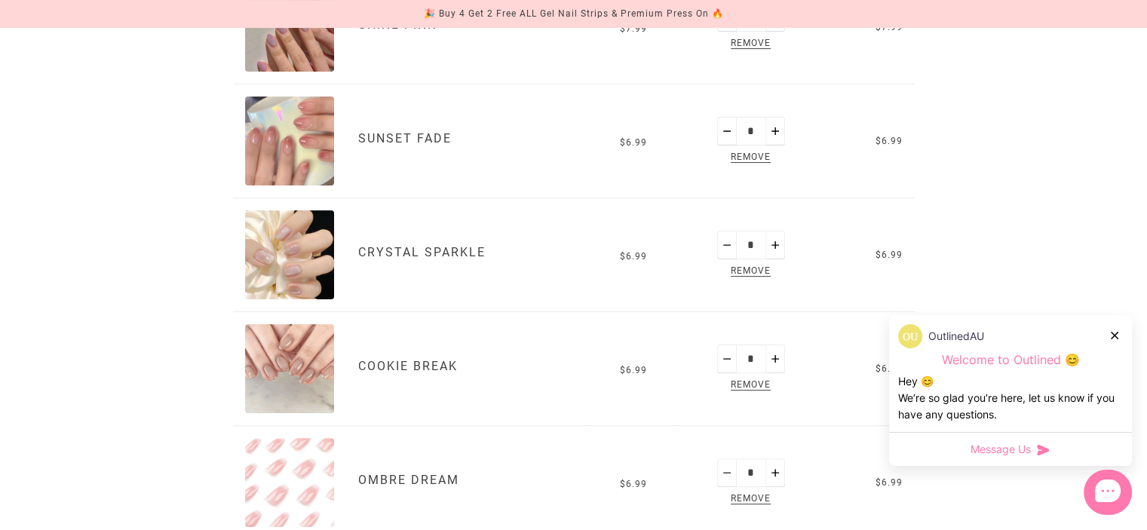
scroll to position [377, 0]
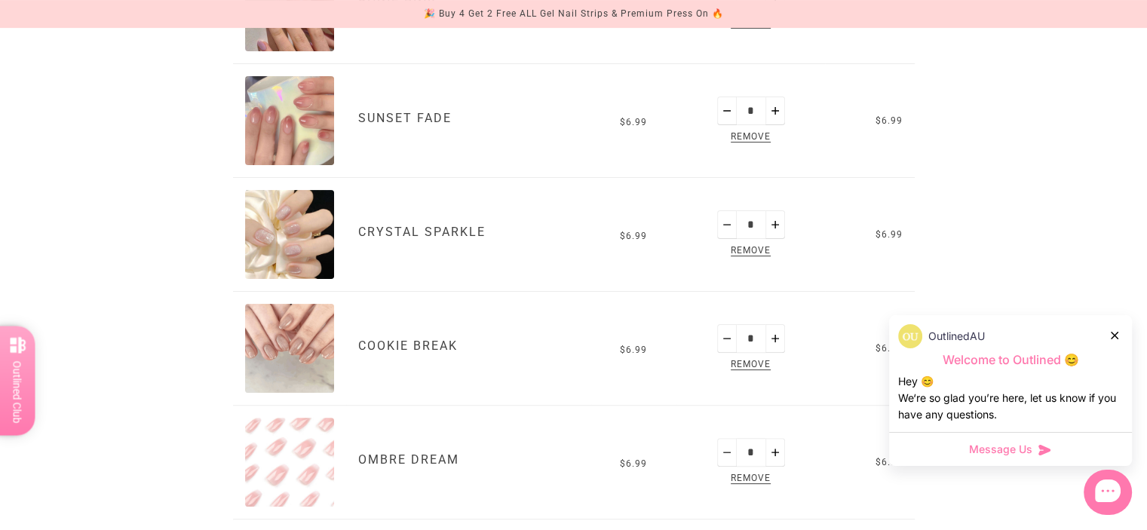
click at [293, 101] on img "Sunset Fade" at bounding box center [289, 120] width 89 height 89
